Goal: Task Accomplishment & Management: Manage account settings

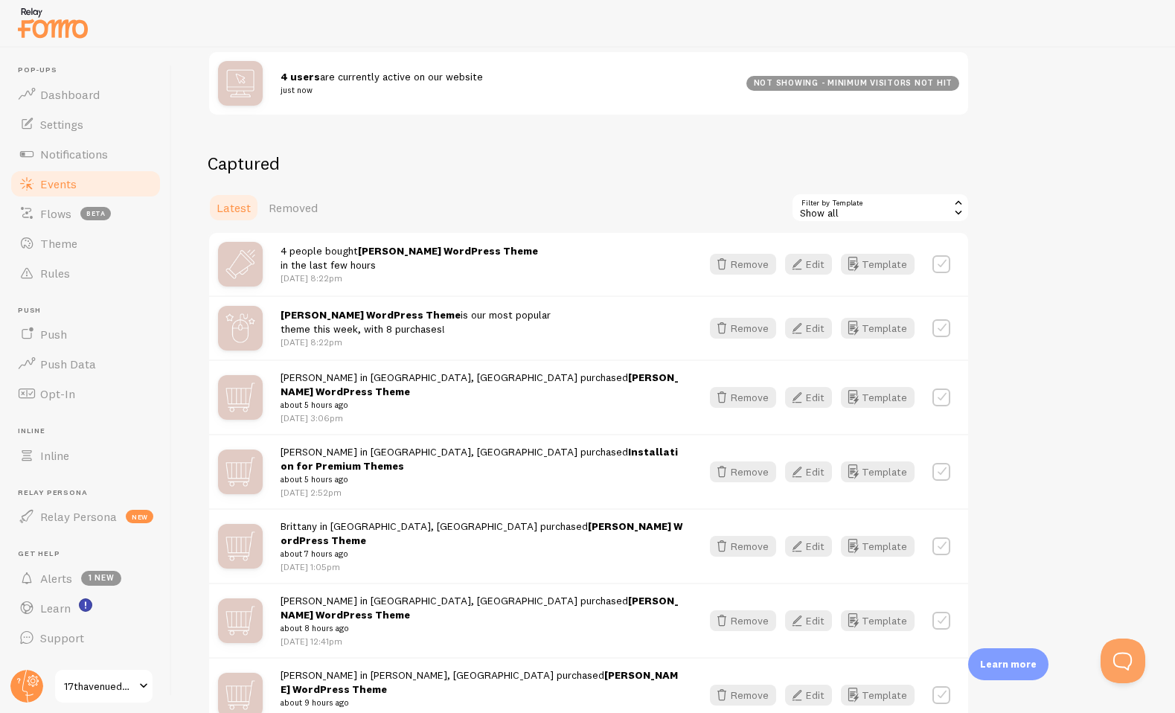
scroll to position [212, 0]
click at [812, 388] on button "Edit" at bounding box center [808, 396] width 47 height 21
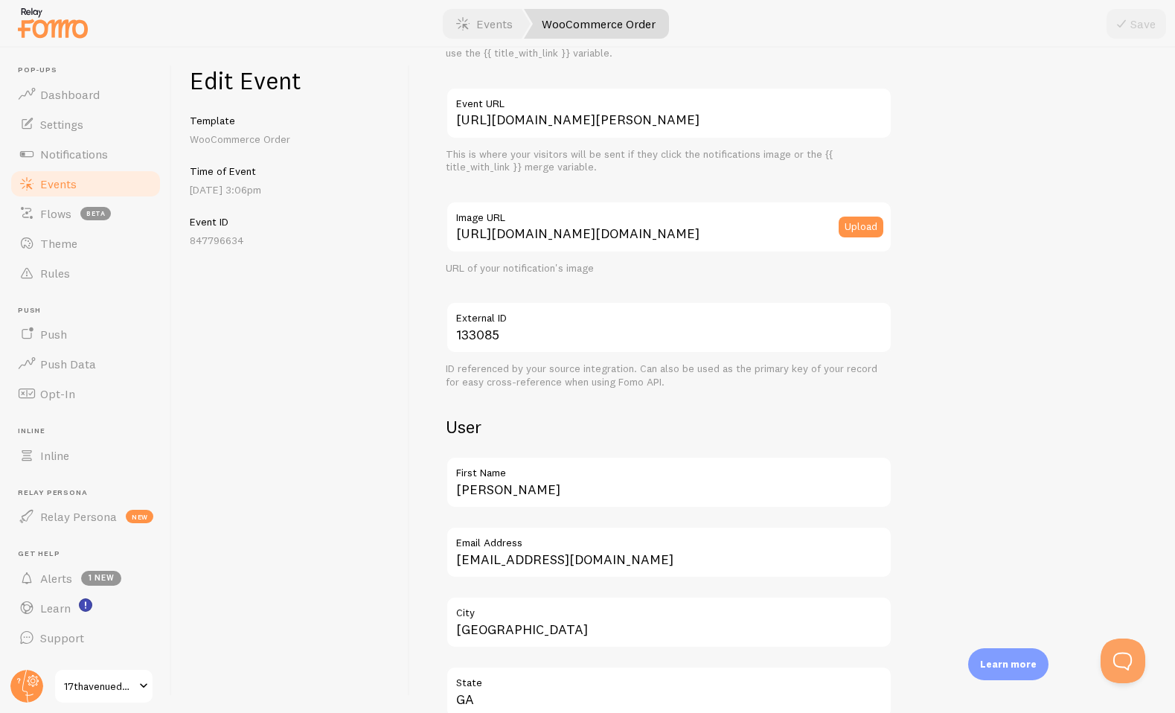
scroll to position [179, 0]
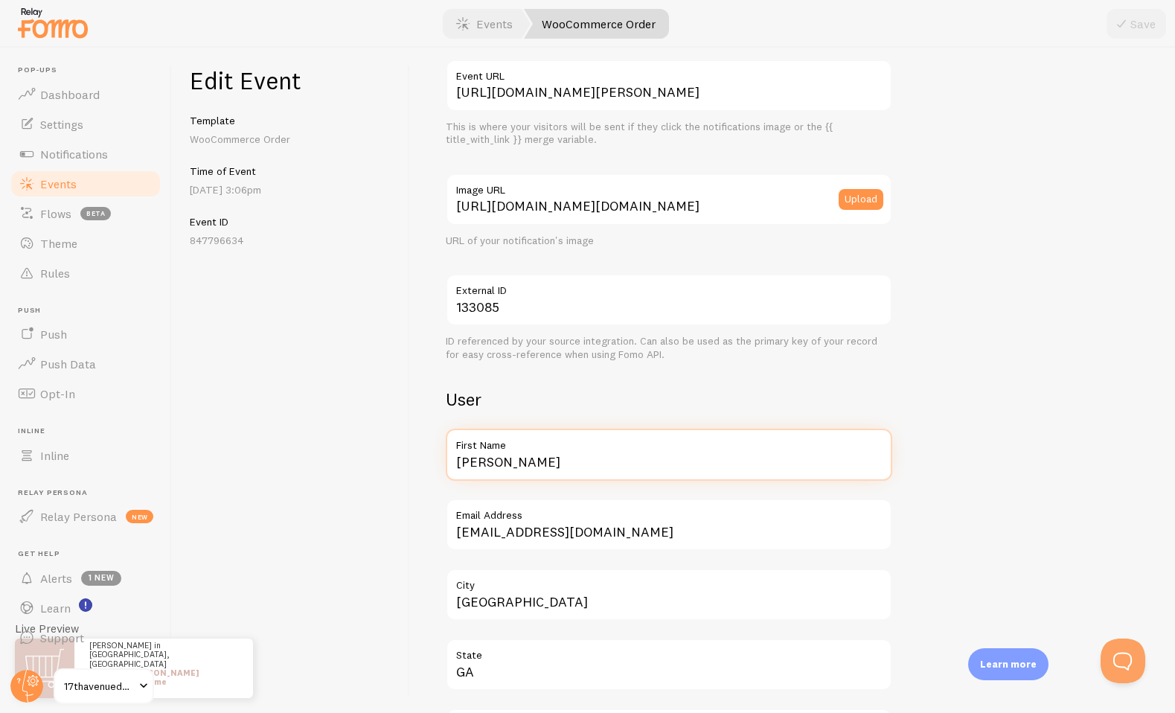
click at [533, 455] on input "[PERSON_NAME]" at bounding box center [669, 455] width 447 height 52
type input "[PERSON_NAME]"
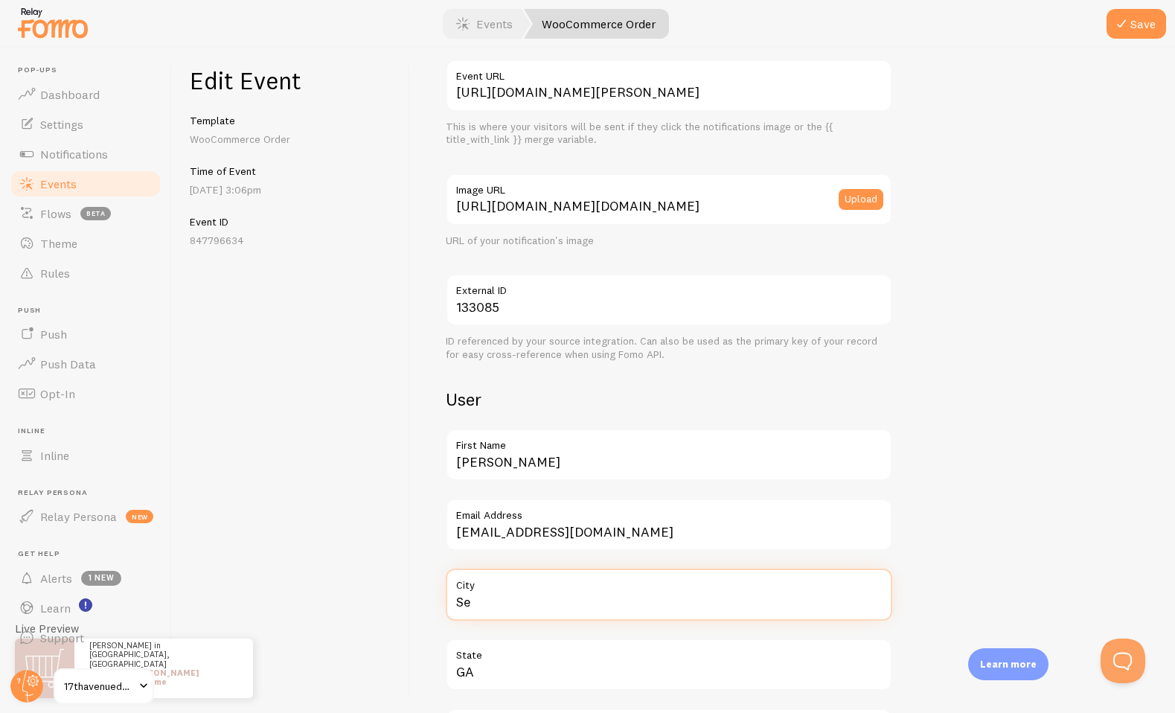
scroll to position [0, 0]
type input "[GEOGRAPHIC_DATA]"
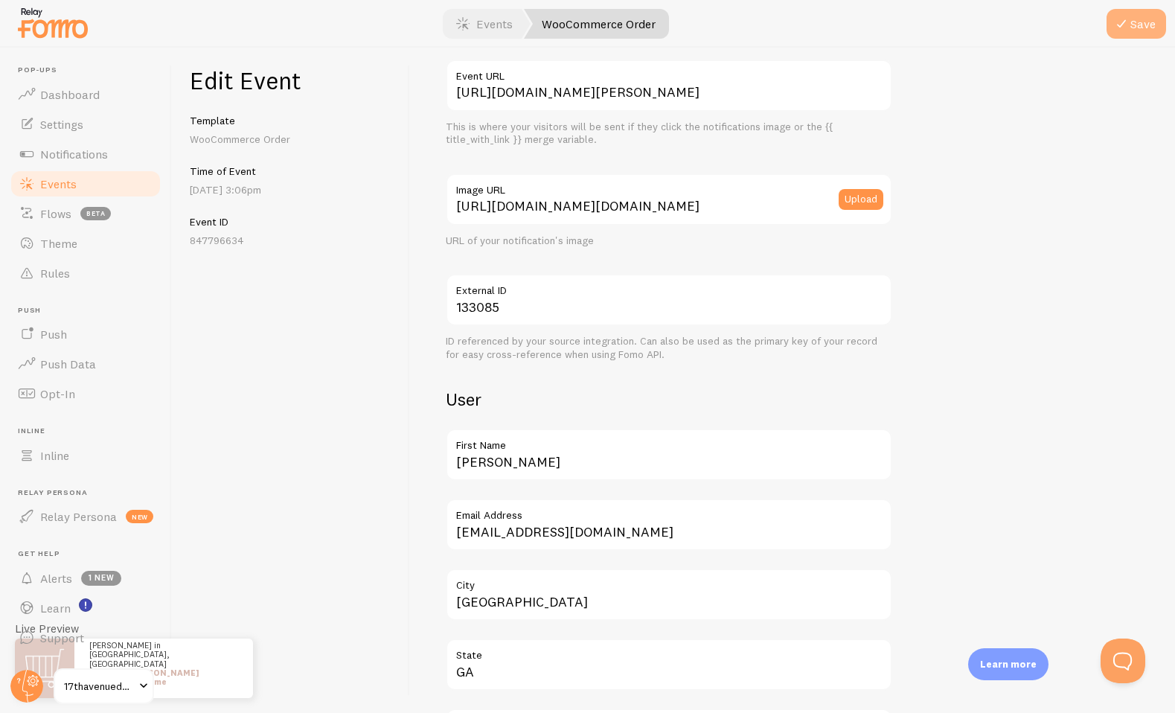
click at [1138, 28] on button "Save" at bounding box center [1137, 24] width 60 height 30
click at [91, 188] on link "Events" at bounding box center [85, 184] width 153 height 30
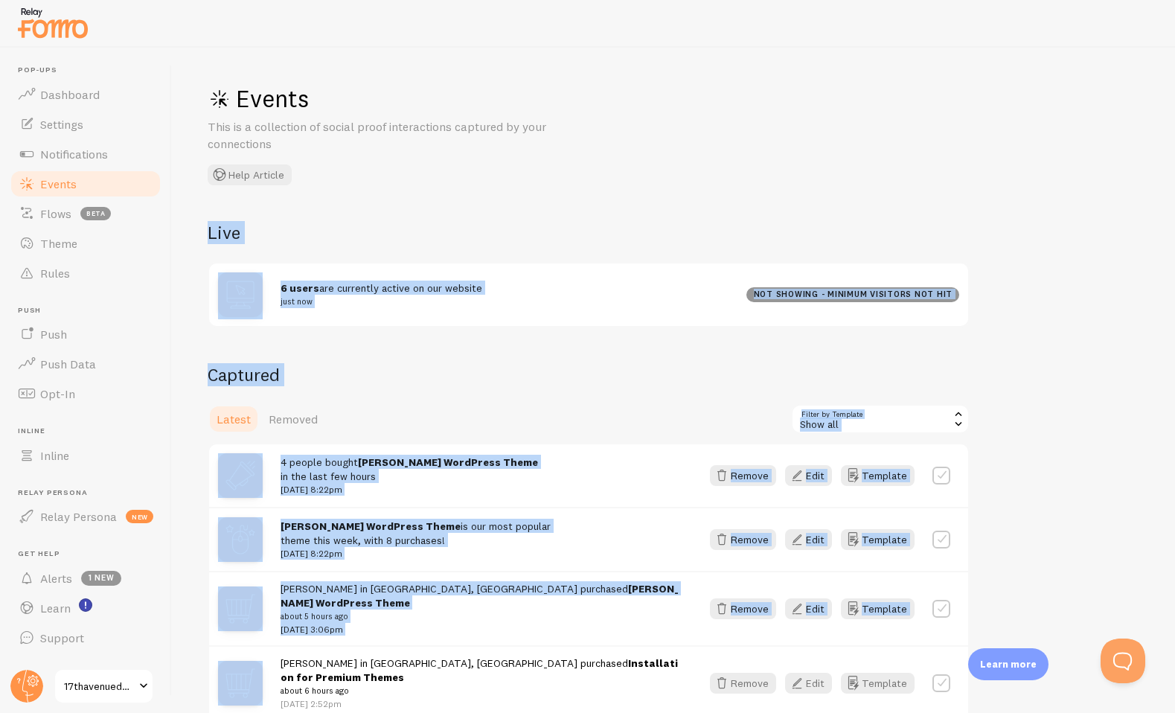
drag, startPoint x: 1067, startPoint y: 275, endPoint x: 1067, endPoint y: 241, distance: 34.2
click at [1067, 235] on div "Events This is a collection of social proof interactions captured by your conne…" at bounding box center [673, 380] width 1003 height 665
click at [1067, 241] on div "Events This is a collection of social proof interactions captured by your conne…" at bounding box center [673, 380] width 1003 height 665
